Goal: Information Seeking & Learning: Check status

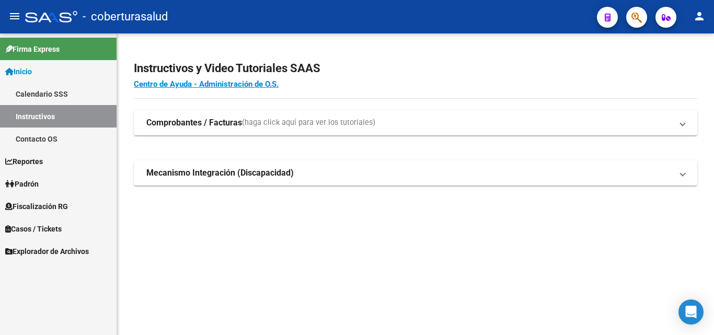
click at [72, 157] on link "Reportes" at bounding box center [58, 161] width 117 height 22
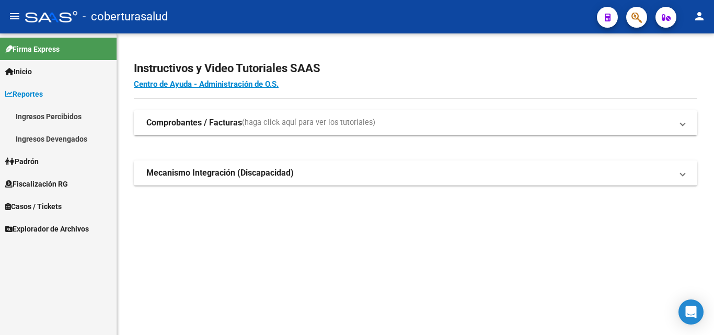
click at [40, 181] on span "Fiscalización RG" at bounding box center [36, 184] width 63 height 12
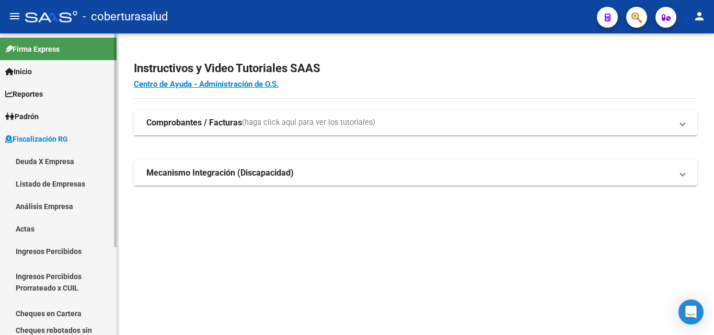
click at [37, 199] on link "Análisis Empresa" at bounding box center [58, 206] width 117 height 22
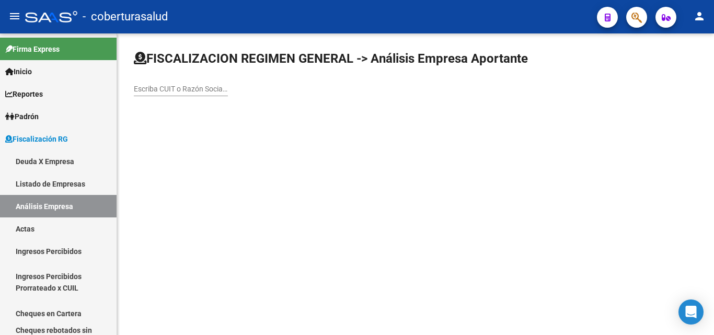
click at [164, 85] on input "Escriba CUIT o Razón Social para buscar" at bounding box center [181, 89] width 94 height 9
paste input "30715076787"
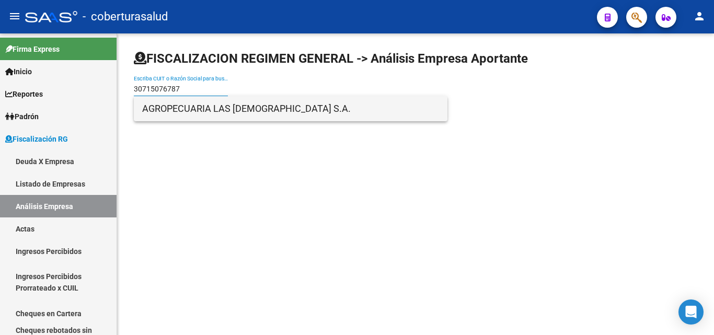
type input "30715076787"
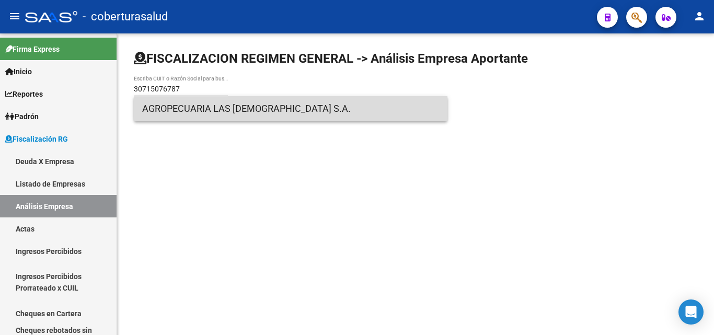
click at [157, 113] on span "AGROPECUARIA LAS [DEMOGRAPHIC_DATA] S.A." at bounding box center [290, 108] width 297 height 25
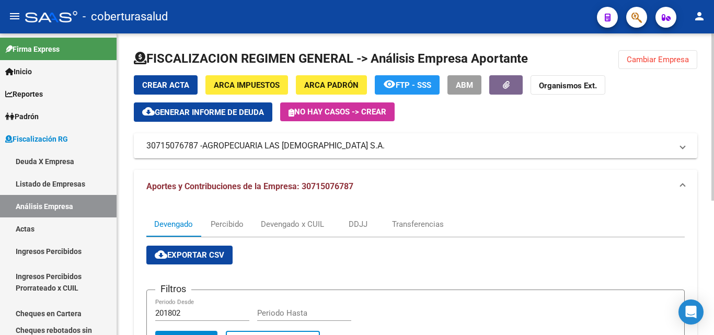
click at [659, 55] on span "Cambiar Empresa" at bounding box center [658, 59] width 62 height 9
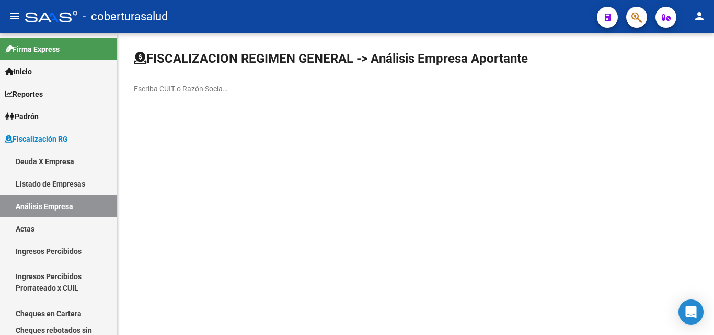
click at [173, 96] on div "Escriba CUIT o Razón Social para buscar" at bounding box center [181, 85] width 94 height 21
click at [173, 94] on div "Escriba CUIT o Razón Social para buscar" at bounding box center [181, 85] width 94 height 21
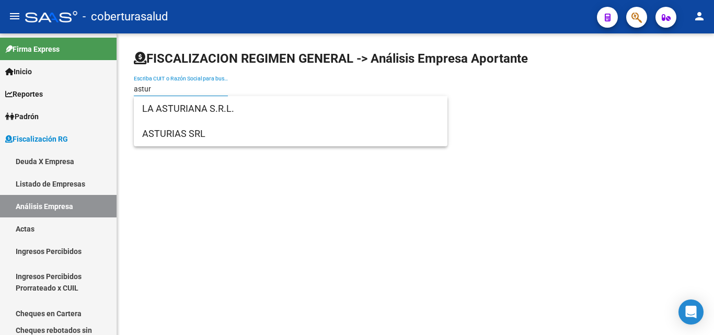
type input "astur"
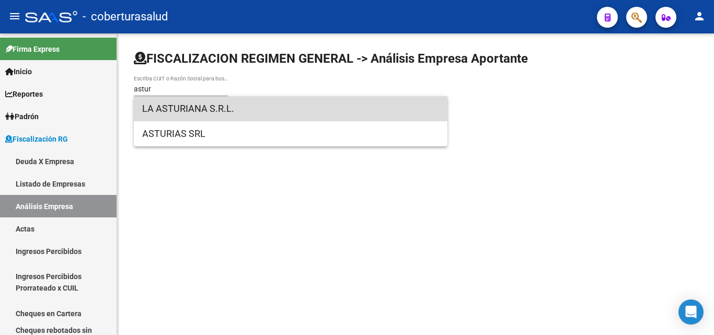
click at [179, 109] on span "LA ASTURIANA S.R.L." at bounding box center [290, 108] width 297 height 25
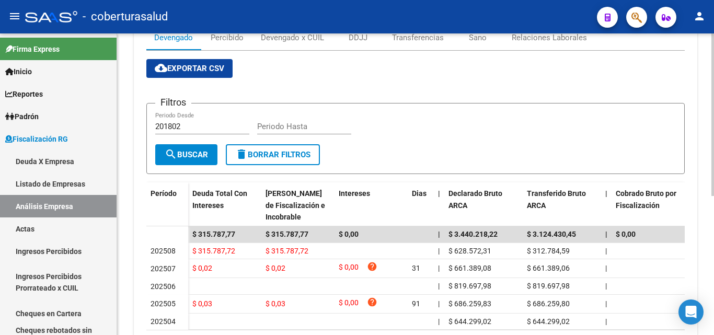
scroll to position [209, 0]
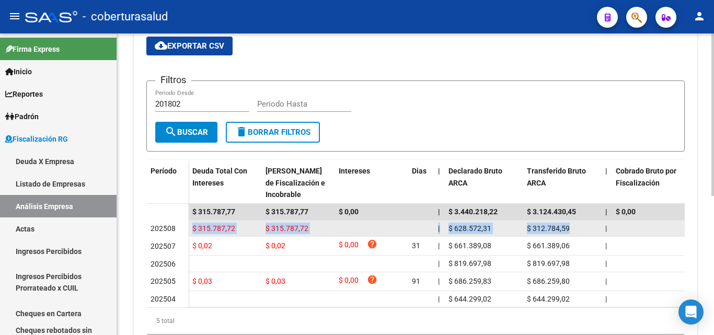
drag, startPoint x: 193, startPoint y: 227, endPoint x: 582, endPoint y: 224, distance: 389.0
click at [582, 224] on div "$ 312.784,59" at bounding box center [562, 229] width 70 height 12
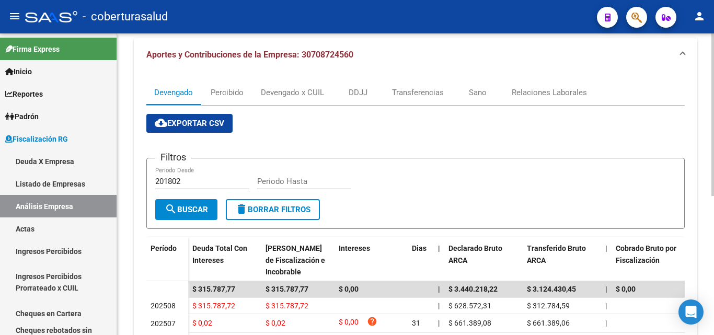
scroll to position [0, 0]
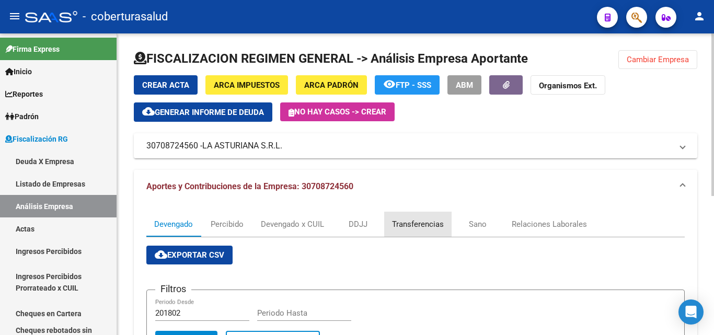
click at [402, 226] on div "Transferencias" at bounding box center [418, 225] width 52 height 12
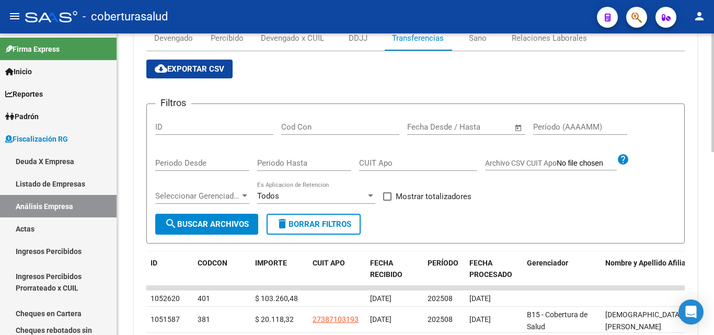
scroll to position [261, 0]
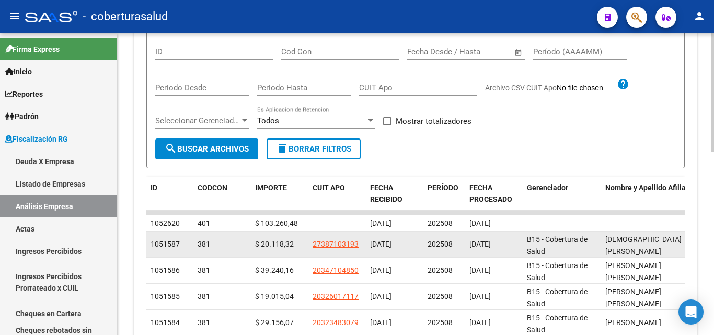
drag, startPoint x: 468, startPoint y: 249, endPoint x: 510, endPoint y: 246, distance: 42.5
click at [510, 246] on datatable-body-cell "[DATE]" at bounding box center [494, 245] width 58 height 26
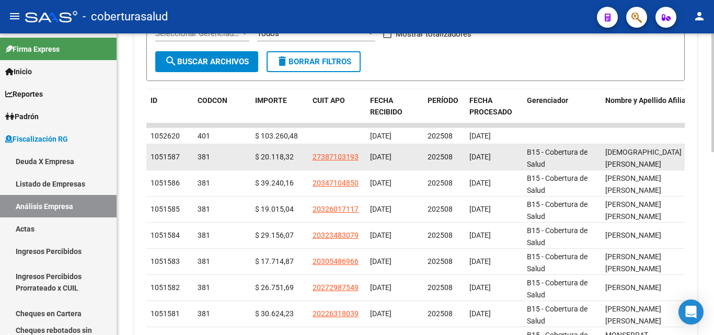
scroll to position [366, 0]
